Goal: Information Seeking & Learning: Learn about a topic

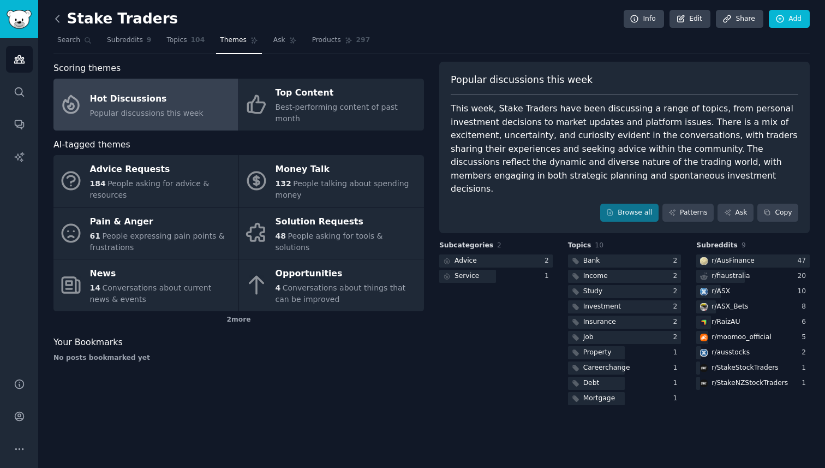
click at [56, 20] on icon at bounding box center [57, 18] width 3 height 7
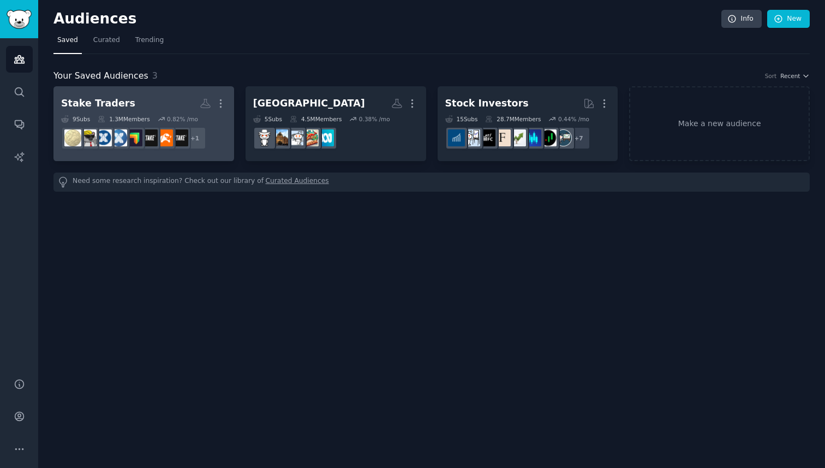
click at [135, 104] on h2 "Stake Traders More" at bounding box center [143, 103] width 165 height 19
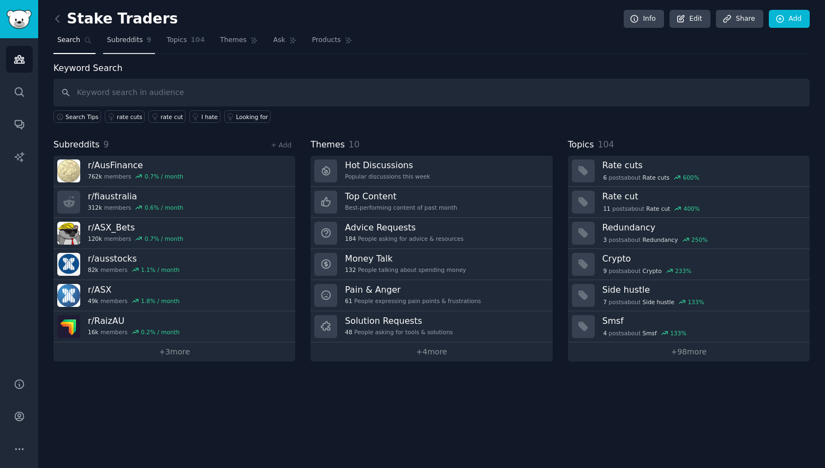
click at [132, 40] on span "Subreddits" at bounding box center [125, 40] width 36 height 10
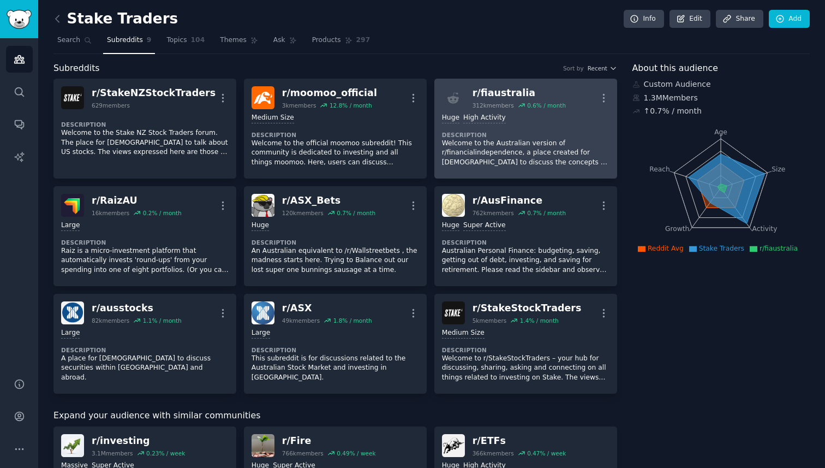
click at [572, 139] on p "Welcome to the Australian version of r/financialindependence, a place created f…" at bounding box center [526, 153] width 168 height 29
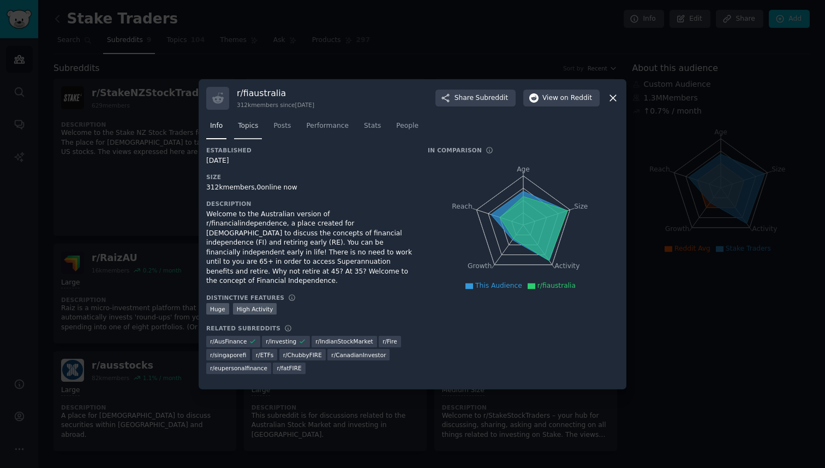
click at [244, 136] on link "Topics" at bounding box center [248, 128] width 28 height 22
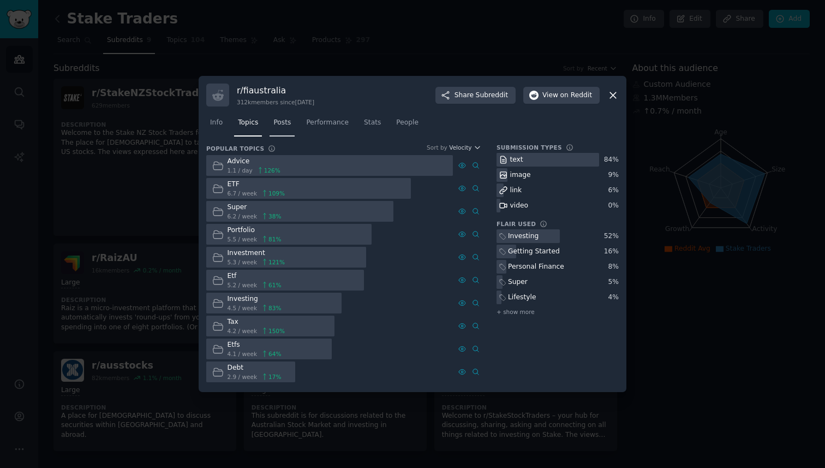
click at [278, 122] on span "Posts" at bounding box center [281, 123] width 17 height 10
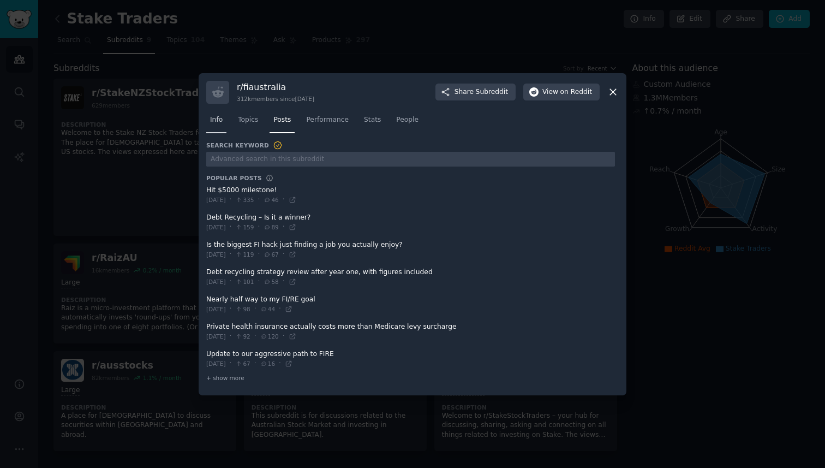
click at [219, 121] on span "Info" at bounding box center [216, 120] width 13 height 10
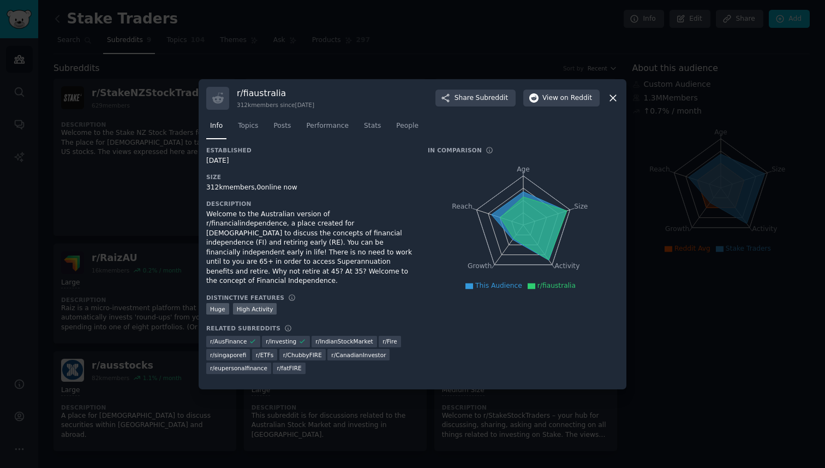
click at [611, 104] on icon at bounding box center [612, 97] width 11 height 11
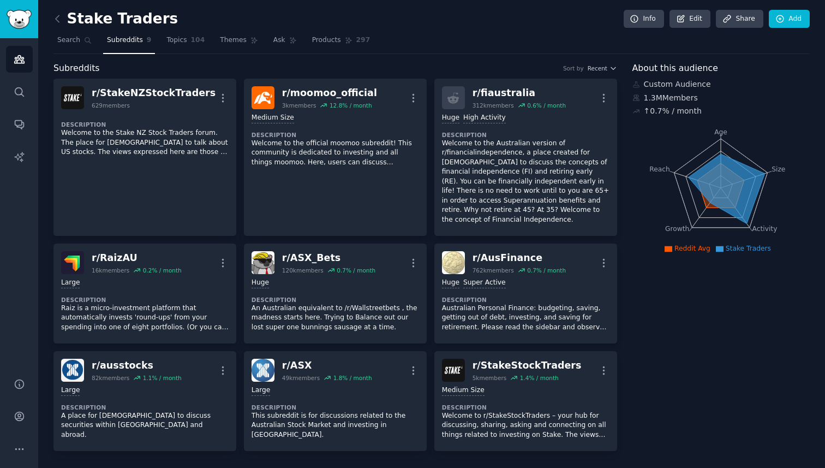
click at [178, 41] on span "Topics" at bounding box center [176, 40] width 20 height 10
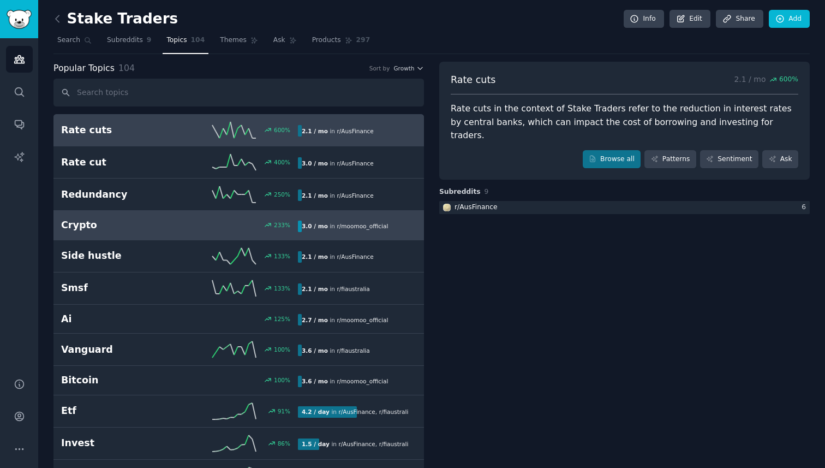
click at [200, 233] on link "Crypto 233 % 3.0 / mo in r/ moomoo_official" at bounding box center [238, 225] width 370 height 29
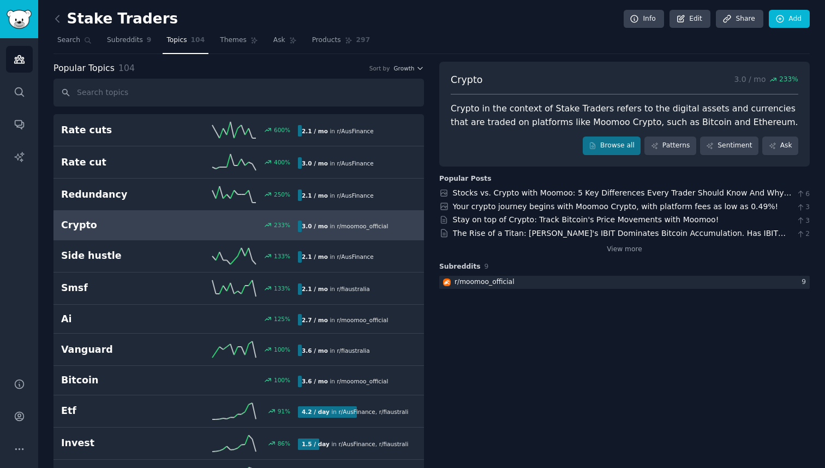
click at [63, 22] on link at bounding box center [60, 18] width 14 height 17
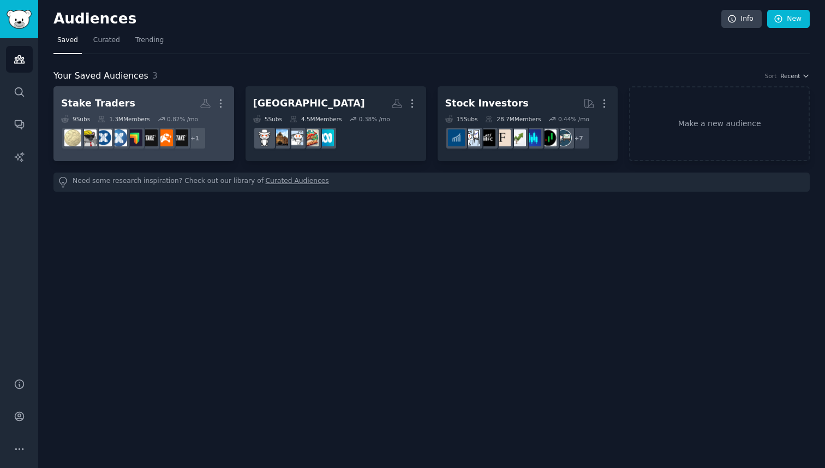
click at [138, 99] on h2 "Stake Traders More" at bounding box center [143, 103] width 165 height 19
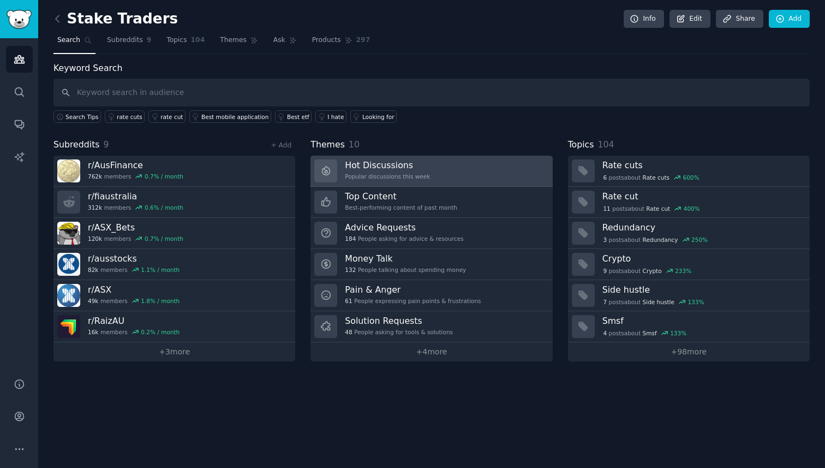
click at [432, 163] on link "Hot Discussions Popular discussions this week" at bounding box center [431, 170] width 242 height 31
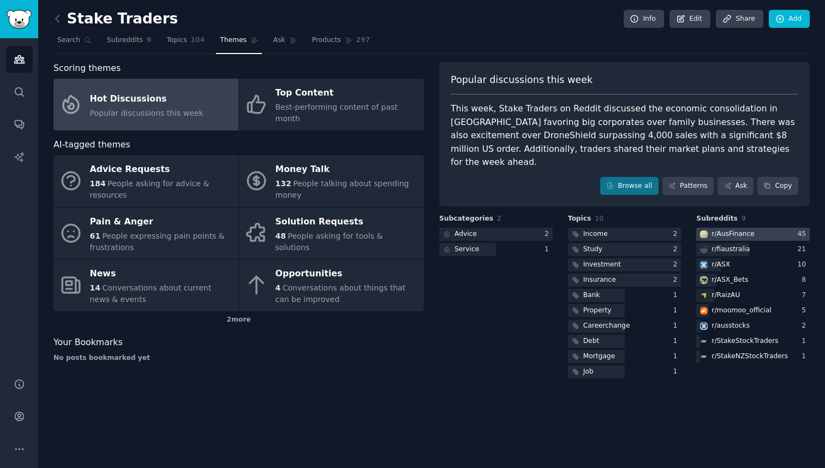
click at [758, 228] on div at bounding box center [752, 235] width 113 height 14
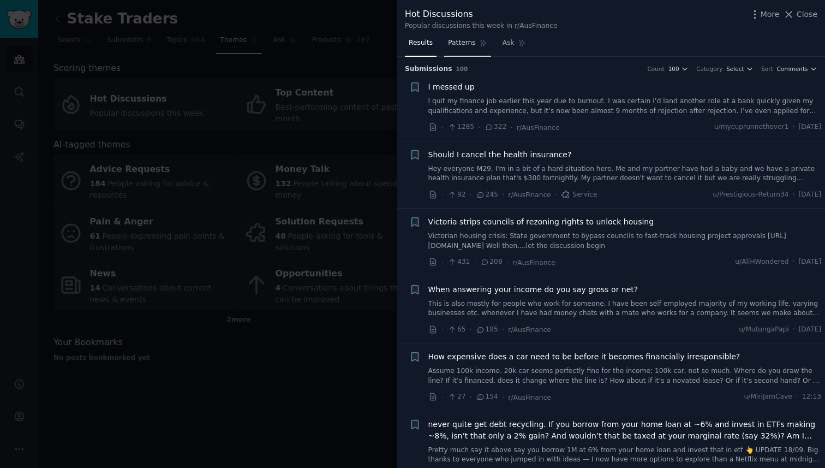
click at [460, 43] on span "Patterns" at bounding box center [461, 43] width 27 height 10
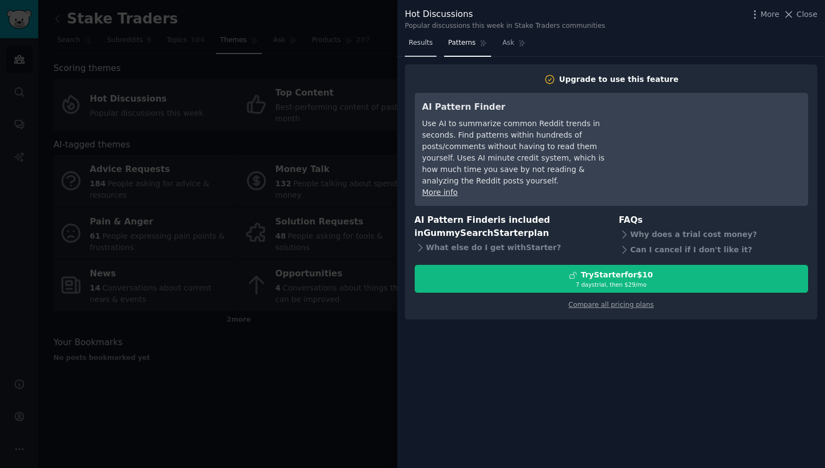
click at [425, 46] on span "Results" at bounding box center [421, 43] width 24 height 10
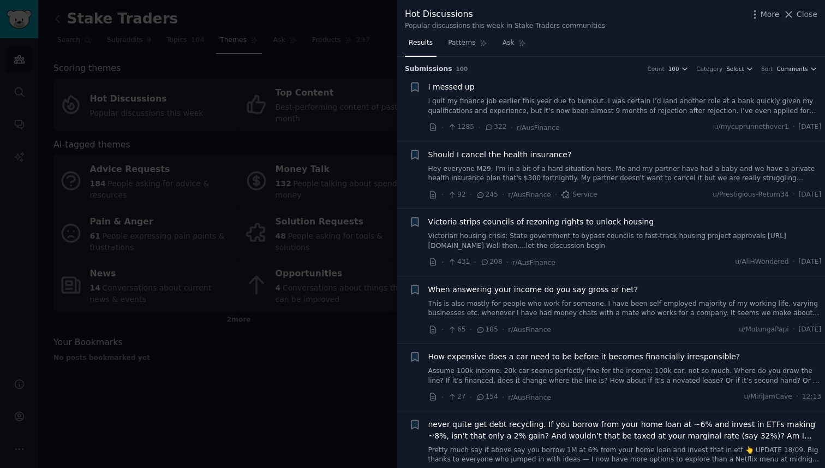
click at [317, 139] on div at bounding box center [412, 234] width 825 height 468
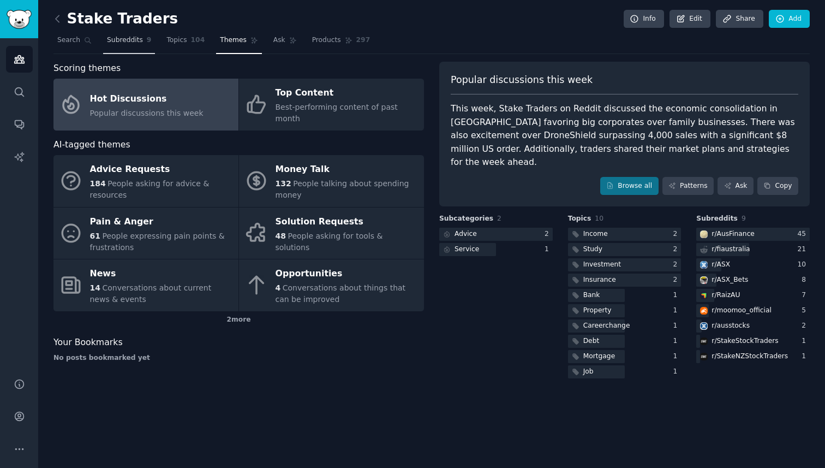
click at [123, 44] on span "Subreddits" at bounding box center [125, 40] width 36 height 10
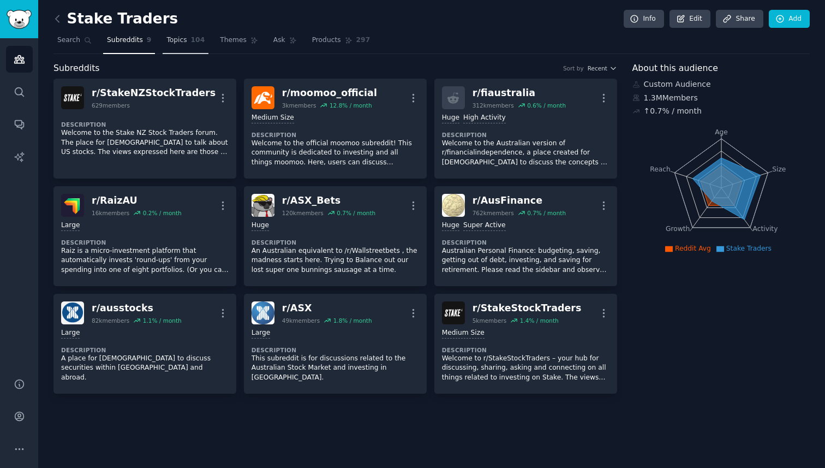
click at [182, 38] on span "Topics" at bounding box center [176, 40] width 20 height 10
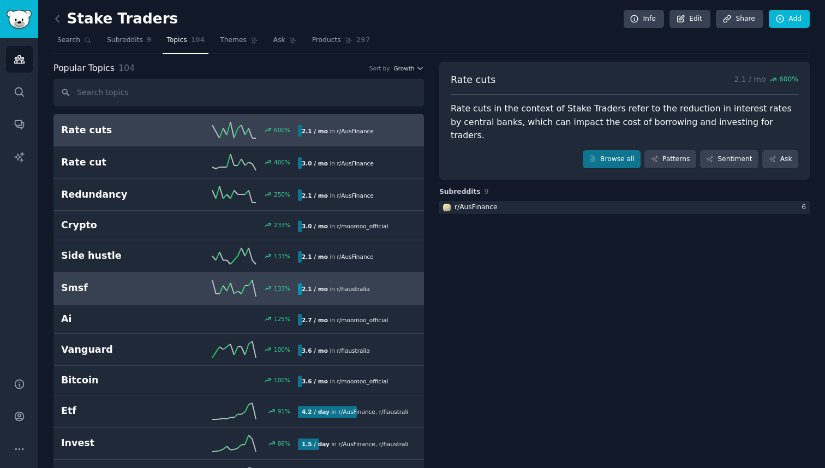
click at [126, 290] on h2 "Smsf" at bounding box center [120, 288] width 118 height 14
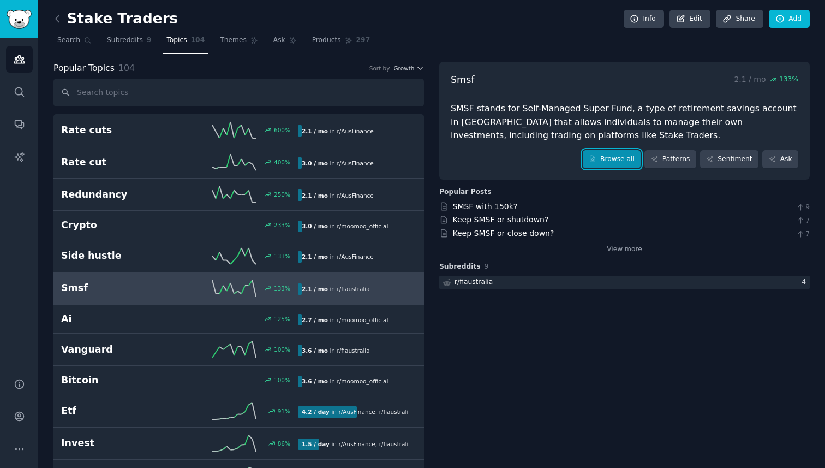
click at [617, 165] on link "Browse all" at bounding box center [612, 159] width 58 height 19
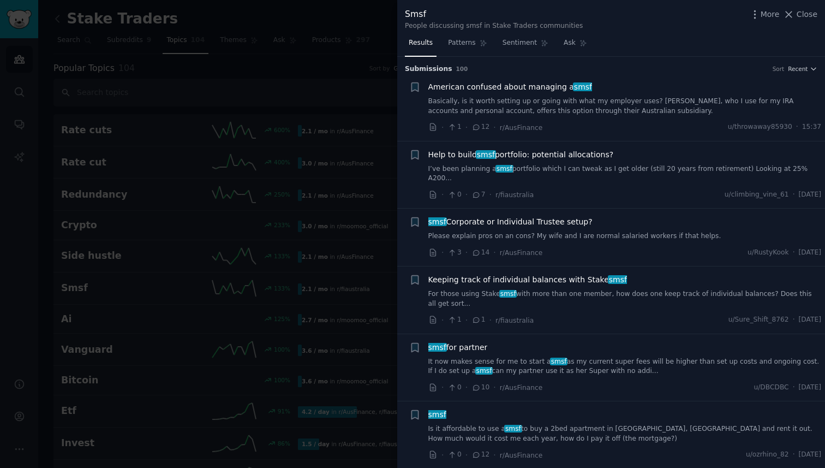
click at [356, 116] on div at bounding box center [412, 234] width 825 height 468
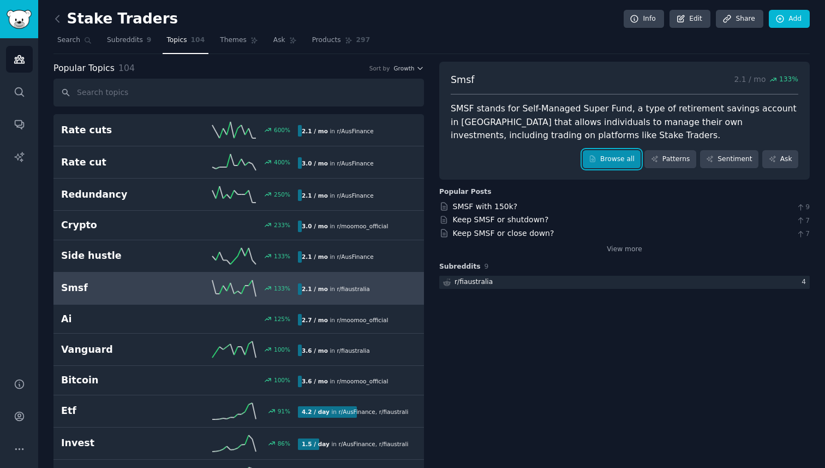
click at [620, 160] on link "Browse all" at bounding box center [612, 159] width 58 height 19
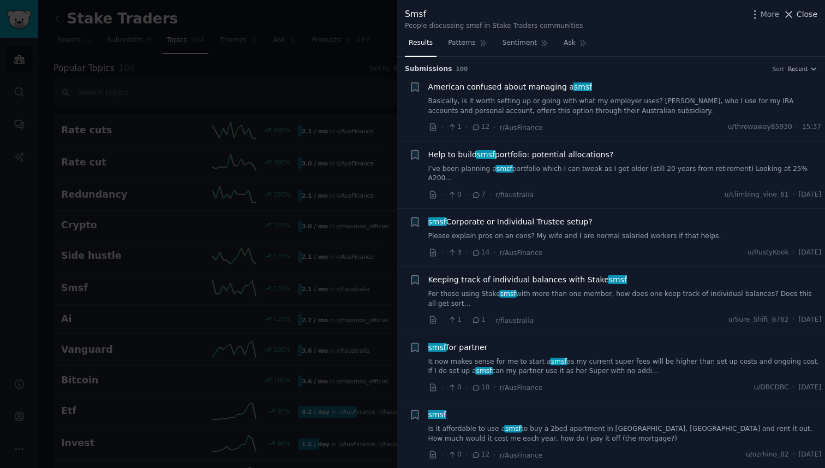
click at [798, 13] on span "Close" at bounding box center [807, 14] width 21 height 11
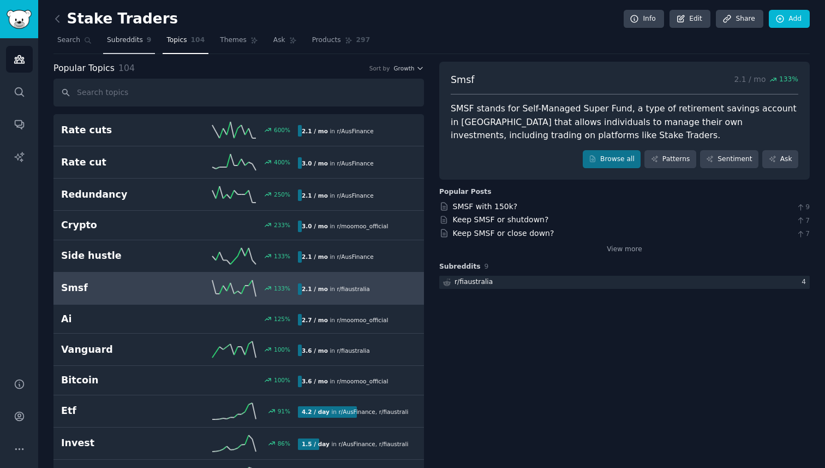
click at [133, 41] on span "Subreddits" at bounding box center [125, 40] width 36 height 10
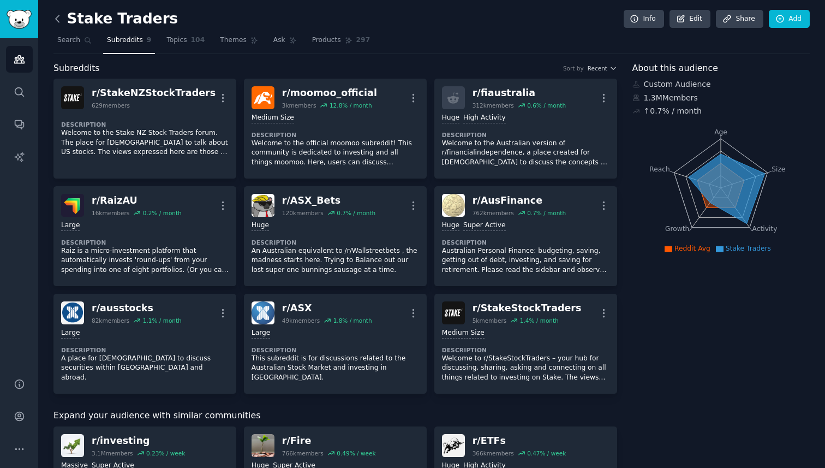
click at [59, 20] on icon at bounding box center [57, 18] width 11 height 11
